Goal: Find specific page/section

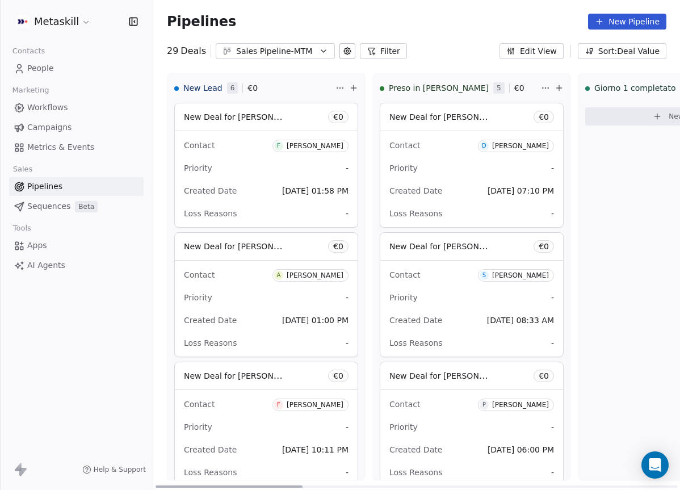
click at [292, 173] on div "Priority -" at bounding box center [266, 168] width 165 height 18
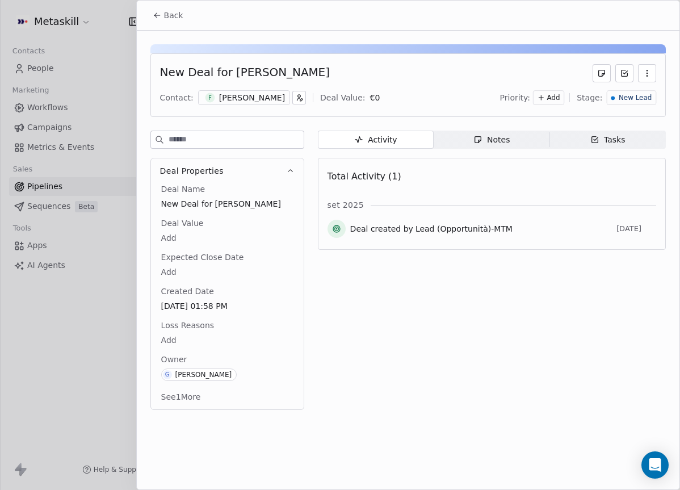
click at [277, 96] on div "[PERSON_NAME]" at bounding box center [252, 97] width 66 height 11
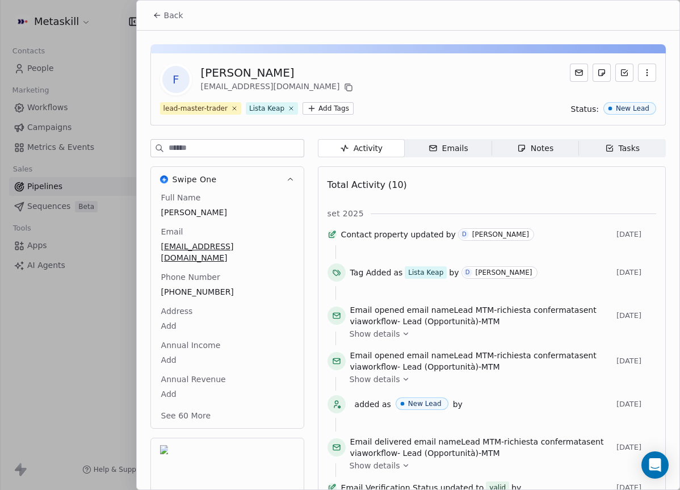
click at [260, 75] on div "[PERSON_NAME]" at bounding box center [278, 73] width 155 height 16
click at [261, 76] on div "[PERSON_NAME]" at bounding box center [278, 73] width 155 height 16
click at [262, 76] on div "[PERSON_NAME]" at bounding box center [278, 73] width 155 height 16
click at [256, 72] on div "[PERSON_NAME]" at bounding box center [278, 73] width 155 height 16
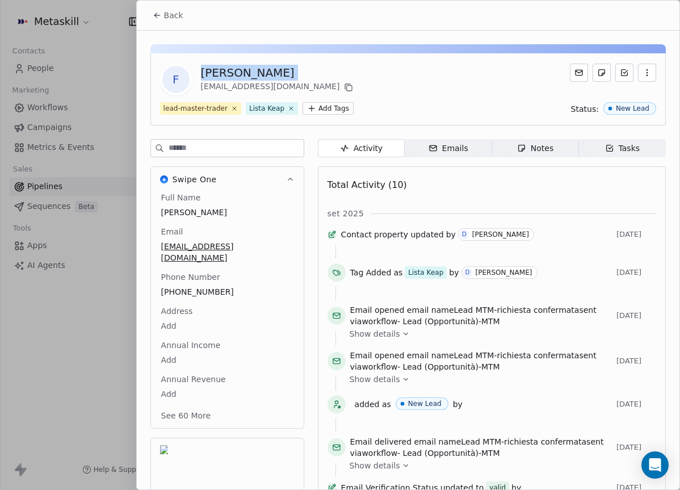
copy div "[PERSON_NAME]"
click at [437, 61] on div "F [PERSON_NAME] [EMAIL_ADDRESS][DOMAIN_NAME] lead-master-trader Lista Keap Add …" at bounding box center [407, 89] width 515 height 72
